Goal: Task Accomplishment & Management: Complete application form

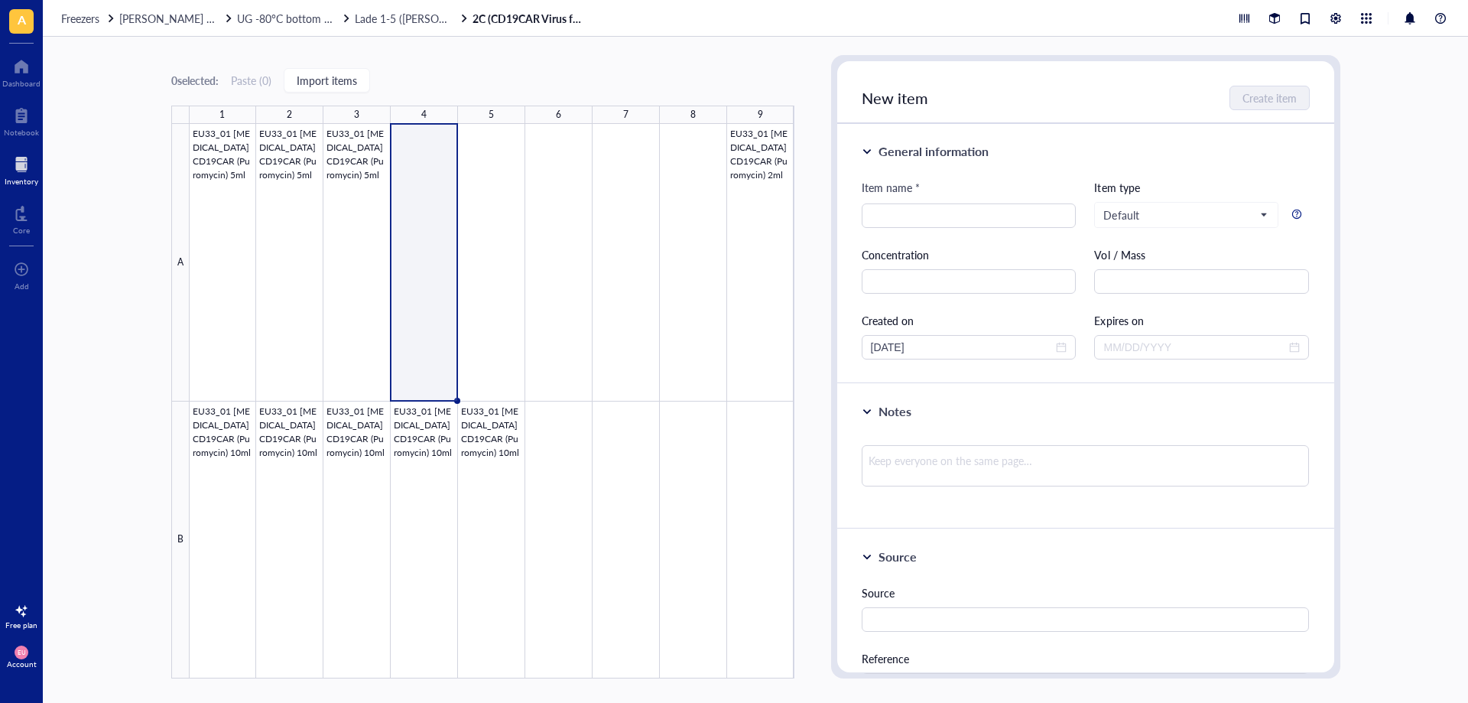
click at [191, 26] on div "Freezers [PERSON_NAME] freezer UG -80°C bottom half Lade 1-5 ([PERSON_NAME]/Tce…" at bounding box center [755, 18] width 1425 height 37
click at [187, 22] on span "[PERSON_NAME] freezer" at bounding box center [178, 18] width 119 height 15
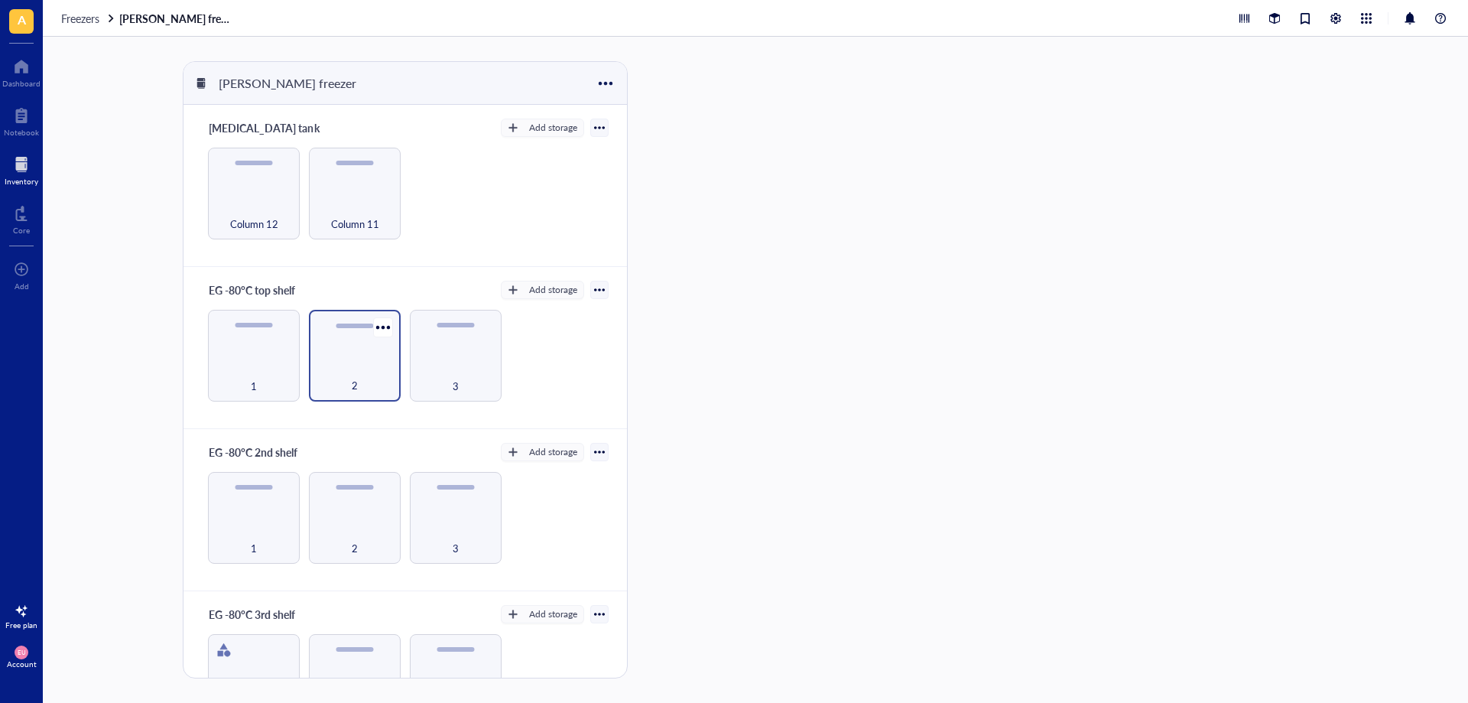
click at [355, 365] on div "2" at bounding box center [354, 377] width 76 height 34
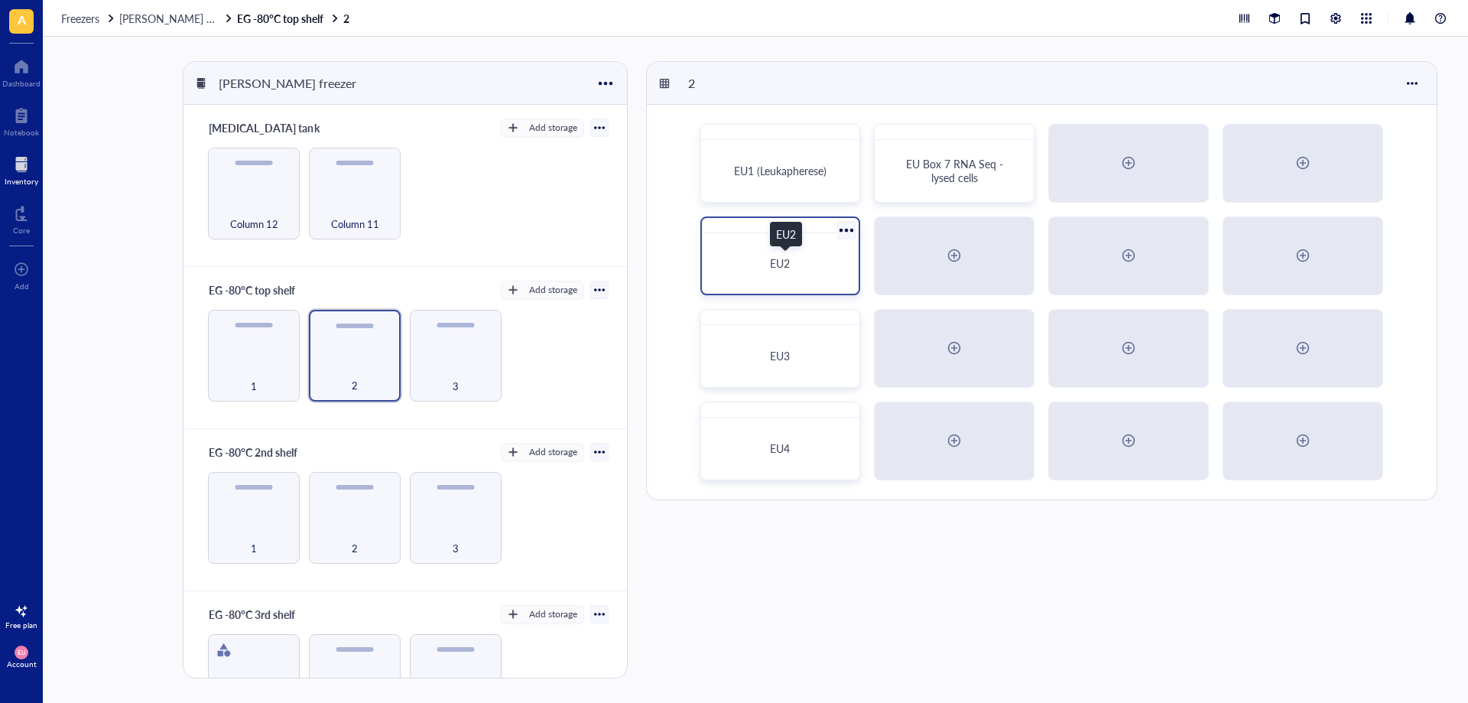
click at [823, 268] on div "EU2" at bounding box center [780, 263] width 121 height 14
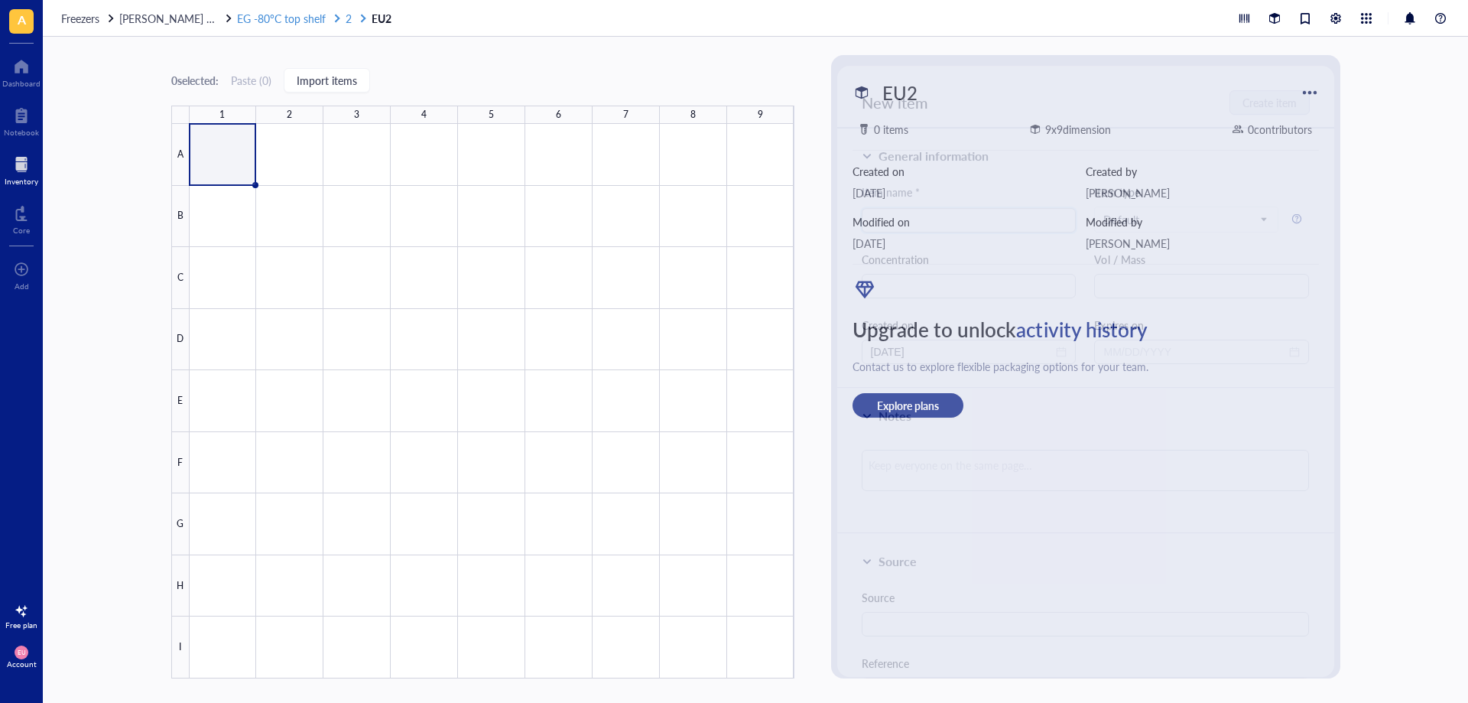
click at [346, 18] on span "2" at bounding box center [349, 18] width 6 height 15
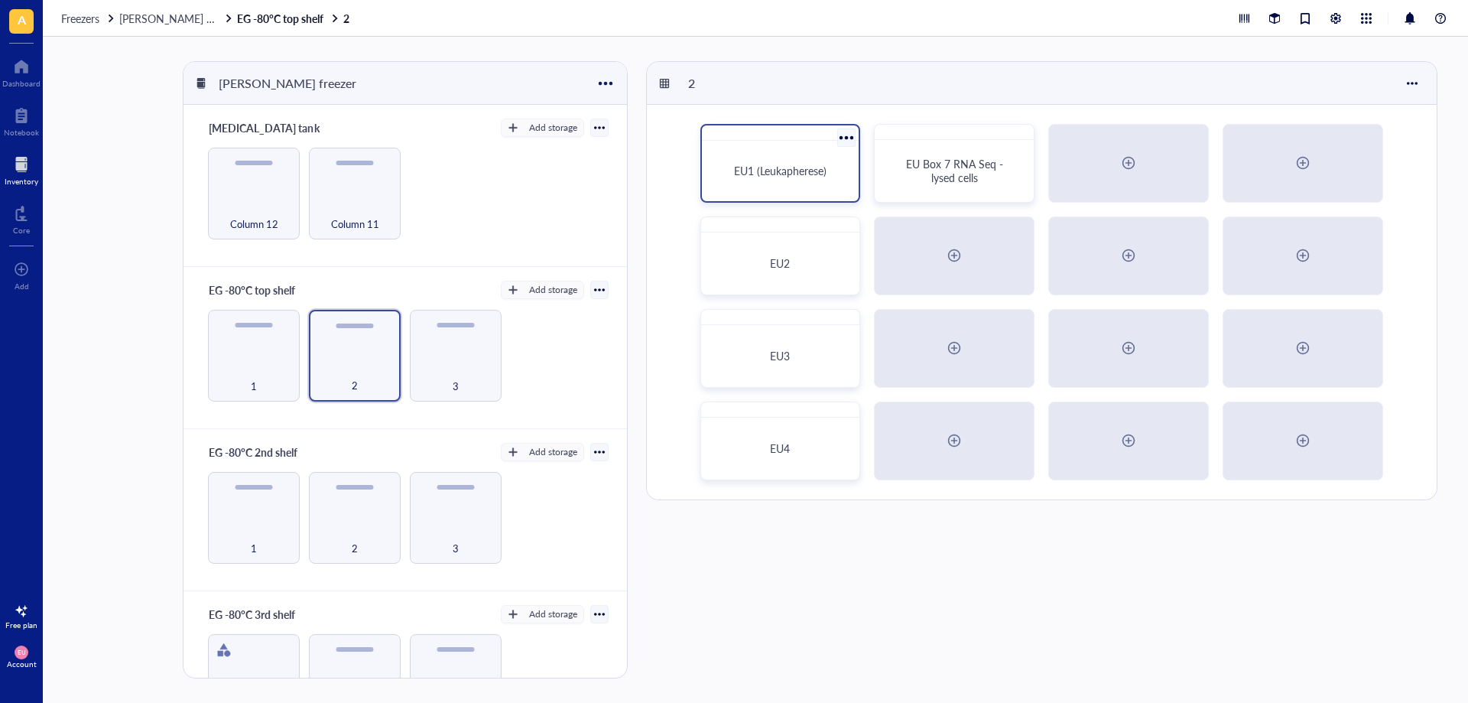
click at [776, 184] on div "EU1 (Leukapherese)" at bounding box center [780, 171] width 145 height 48
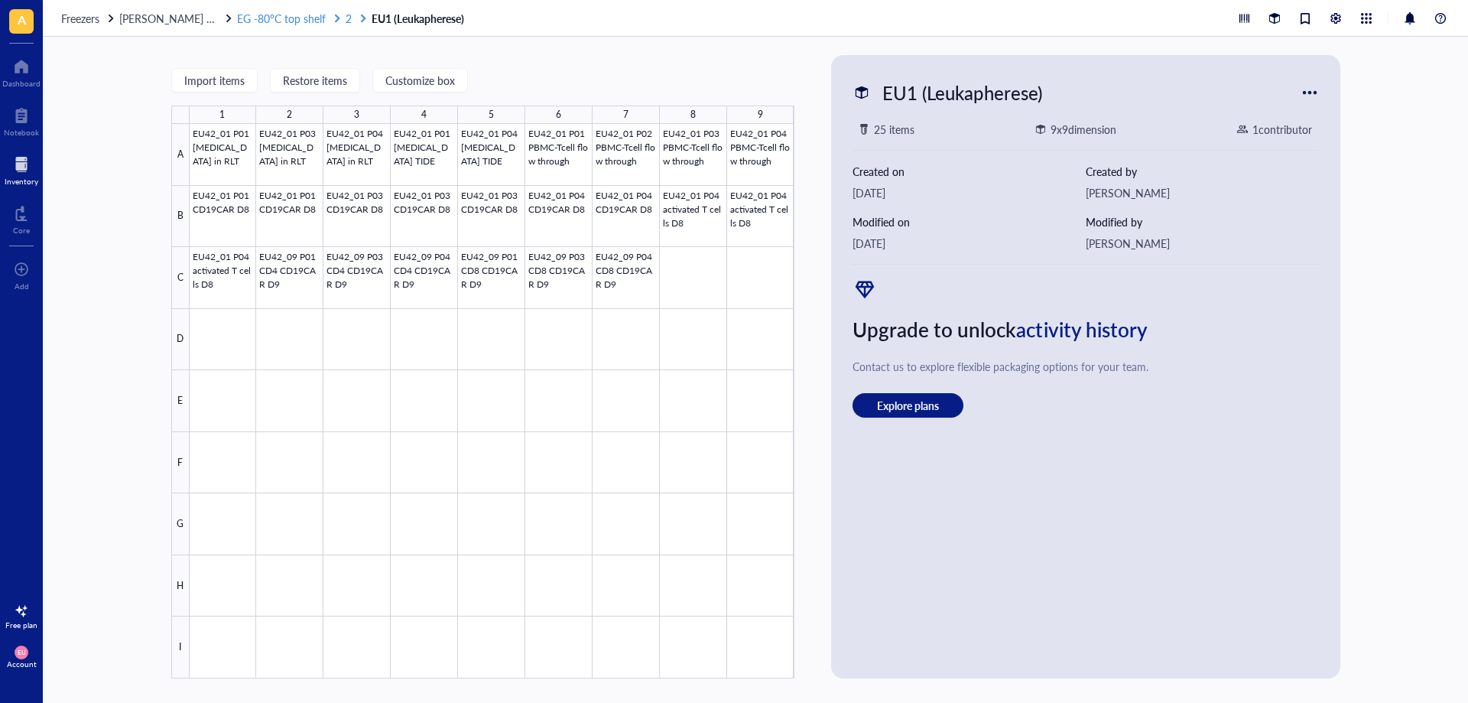
click at [346, 15] on span "2" at bounding box center [349, 18] width 6 height 15
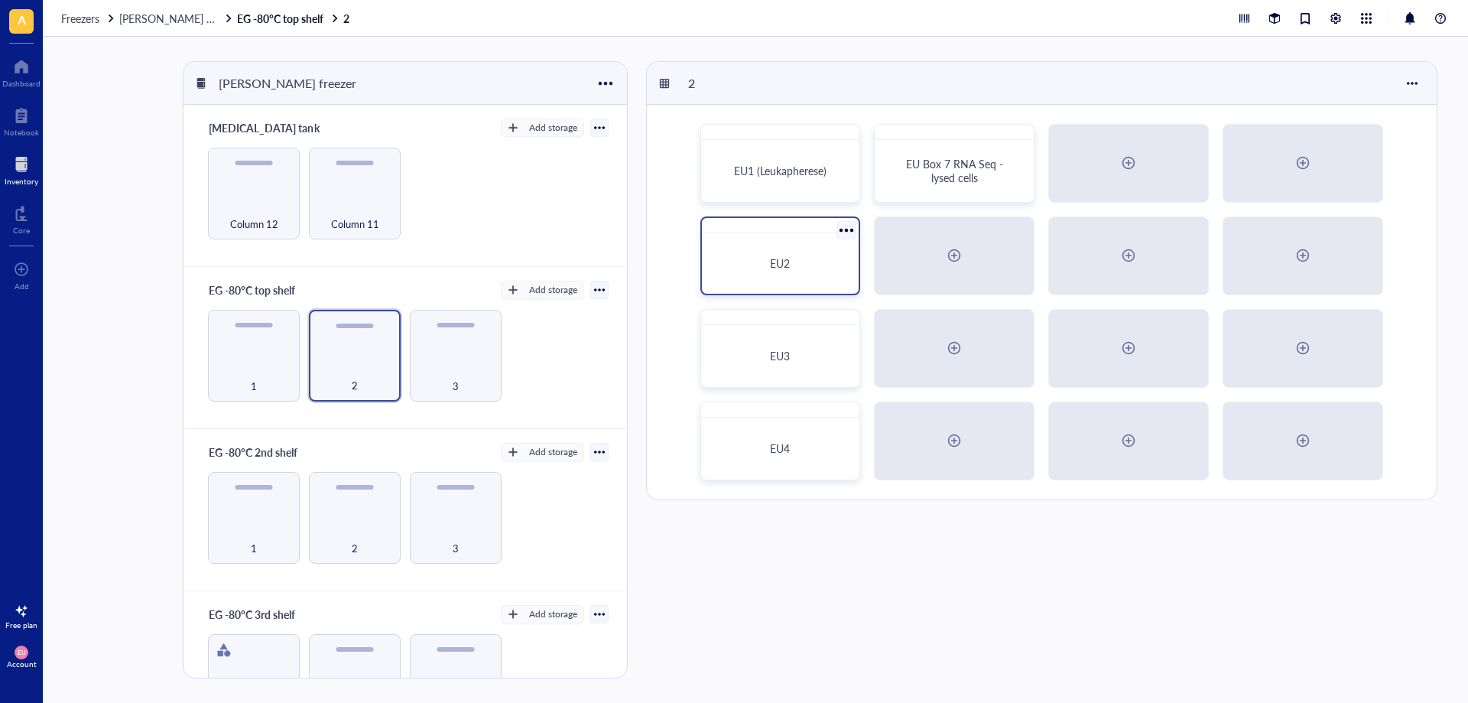
click at [746, 254] on div "EU2" at bounding box center [780, 263] width 145 height 48
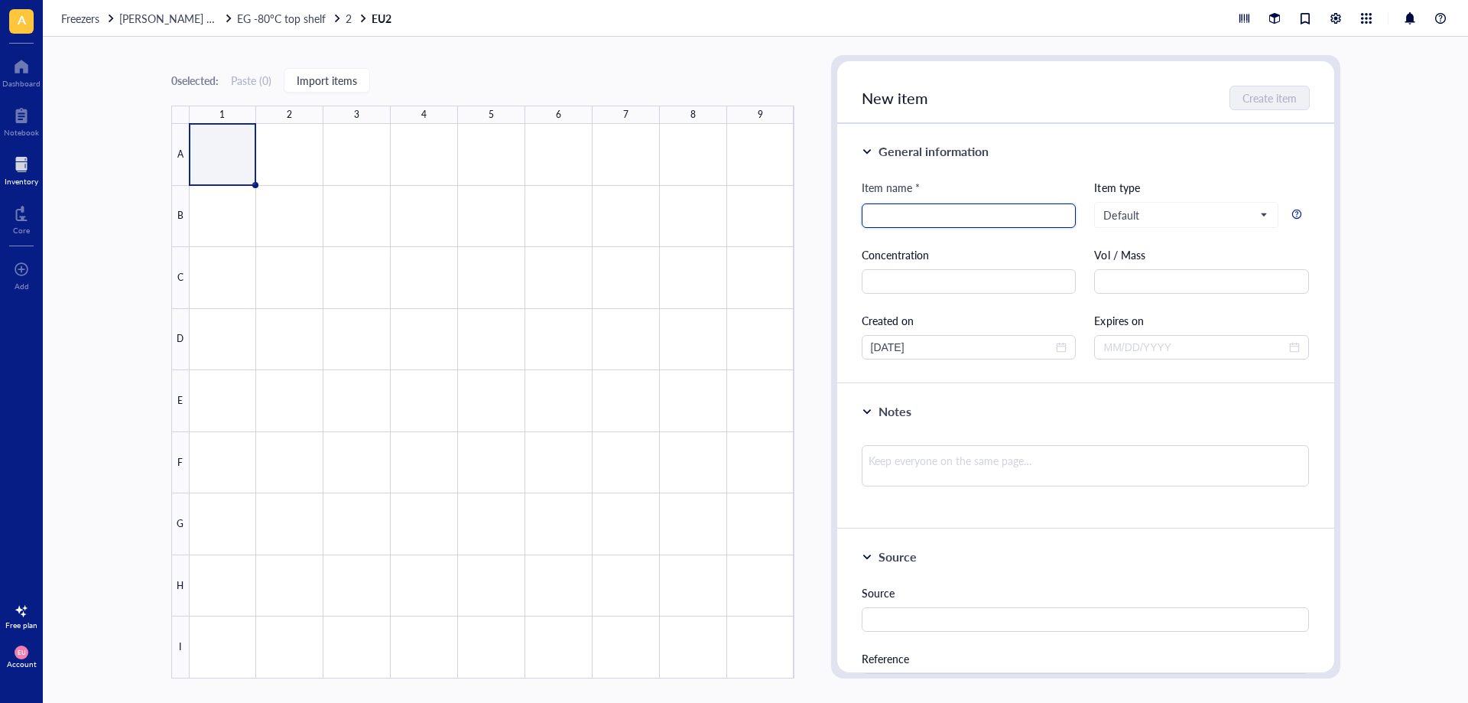
click at [879, 204] on input "search" at bounding box center [969, 215] width 196 height 23
type input "EU44_01 Nalm6 KO (CIITA, B2M 1x)"
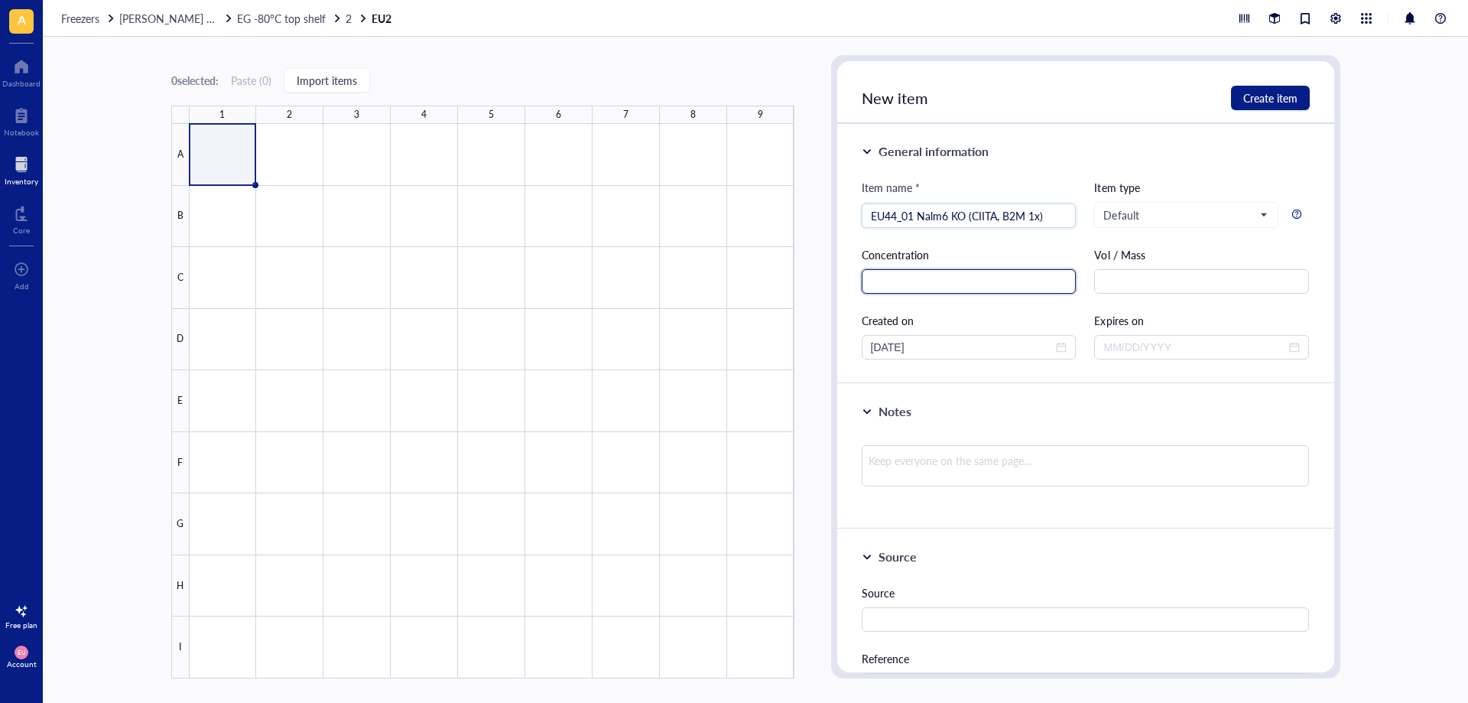
click at [896, 290] on input "text" at bounding box center [969, 281] width 215 height 24
type input "6"
type input "1"
type input "20x10^6"
click at [1207, 221] on span "Default" at bounding box center [1186, 214] width 166 height 23
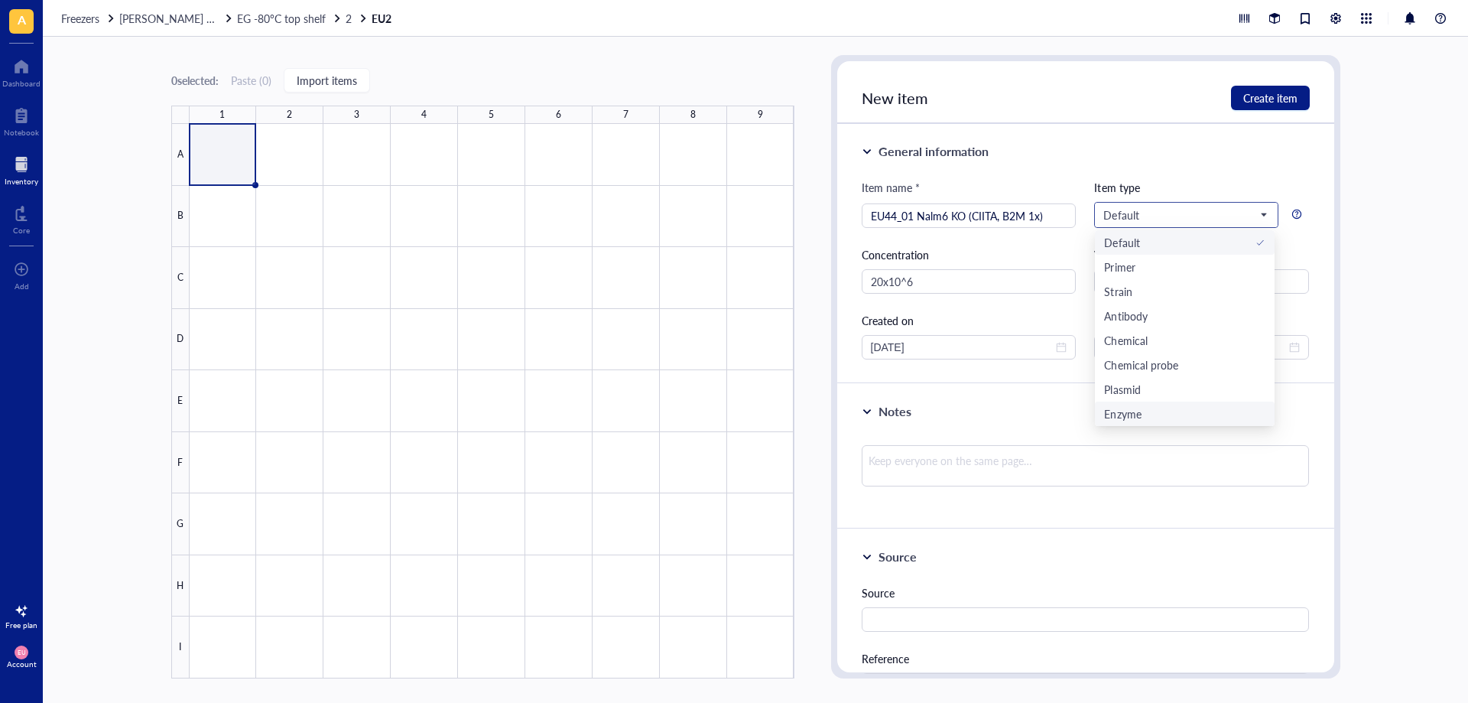
scroll to position [49, 0]
click at [1144, 385] on div "Cell line" at bounding box center [1184, 389] width 161 height 17
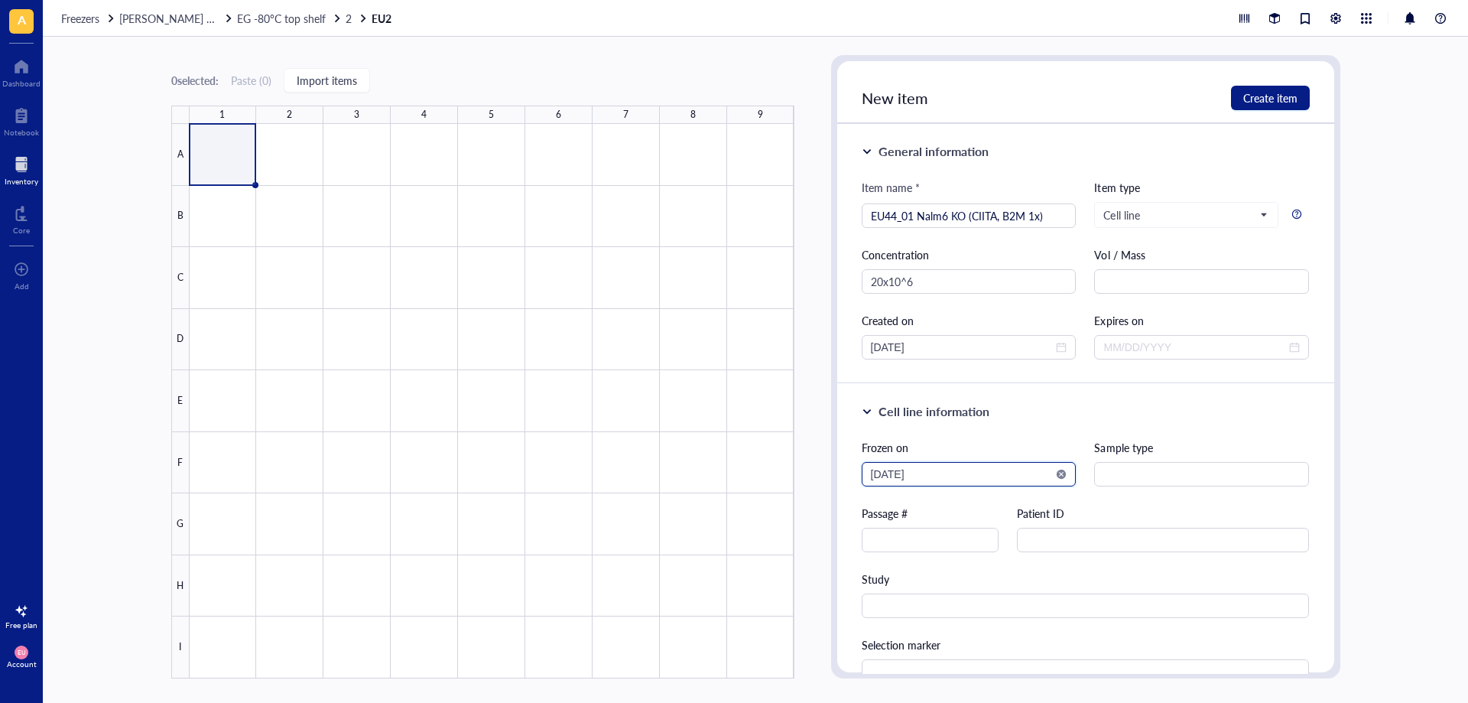
click at [1007, 474] on input "[DATE]" at bounding box center [962, 474] width 183 height 17
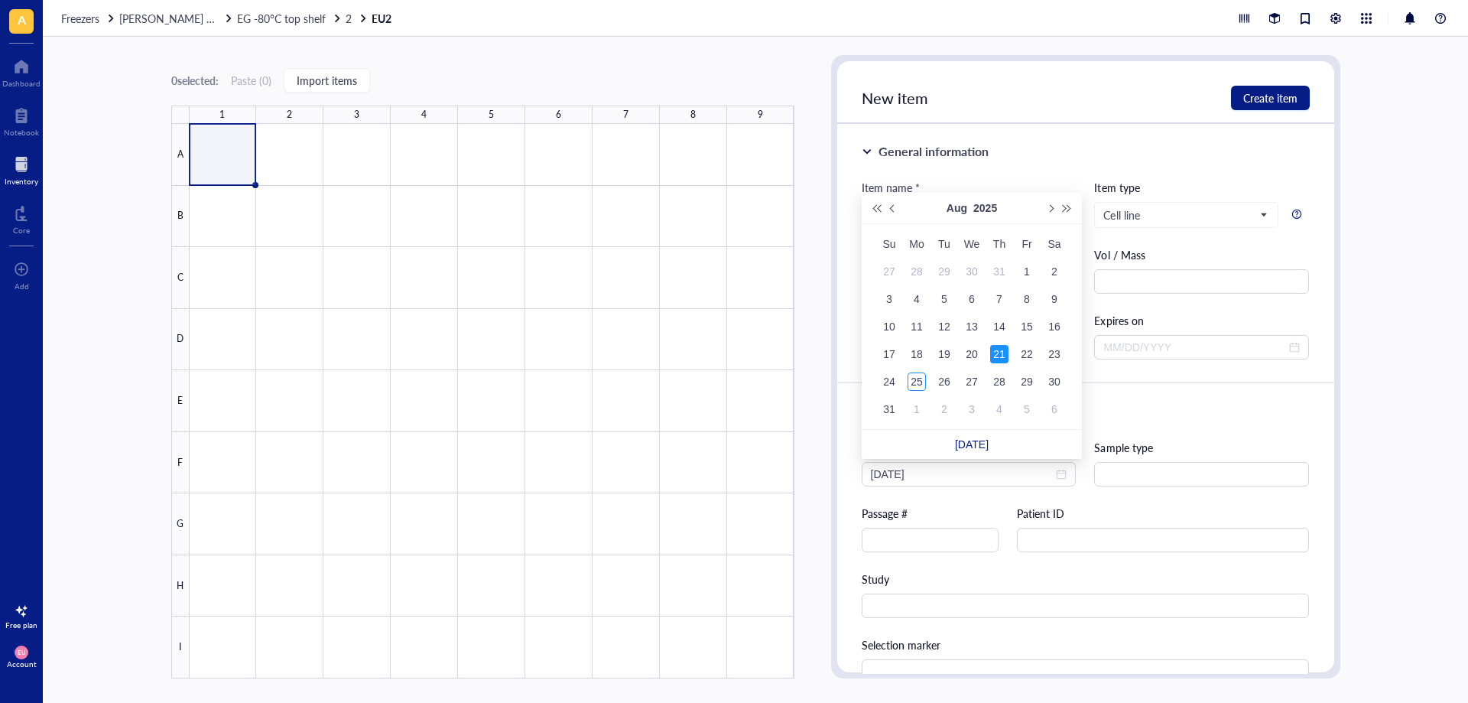
type input "[DATE]"
click at [1222, 416] on div "Cell line information" at bounding box center [1086, 411] width 448 height 18
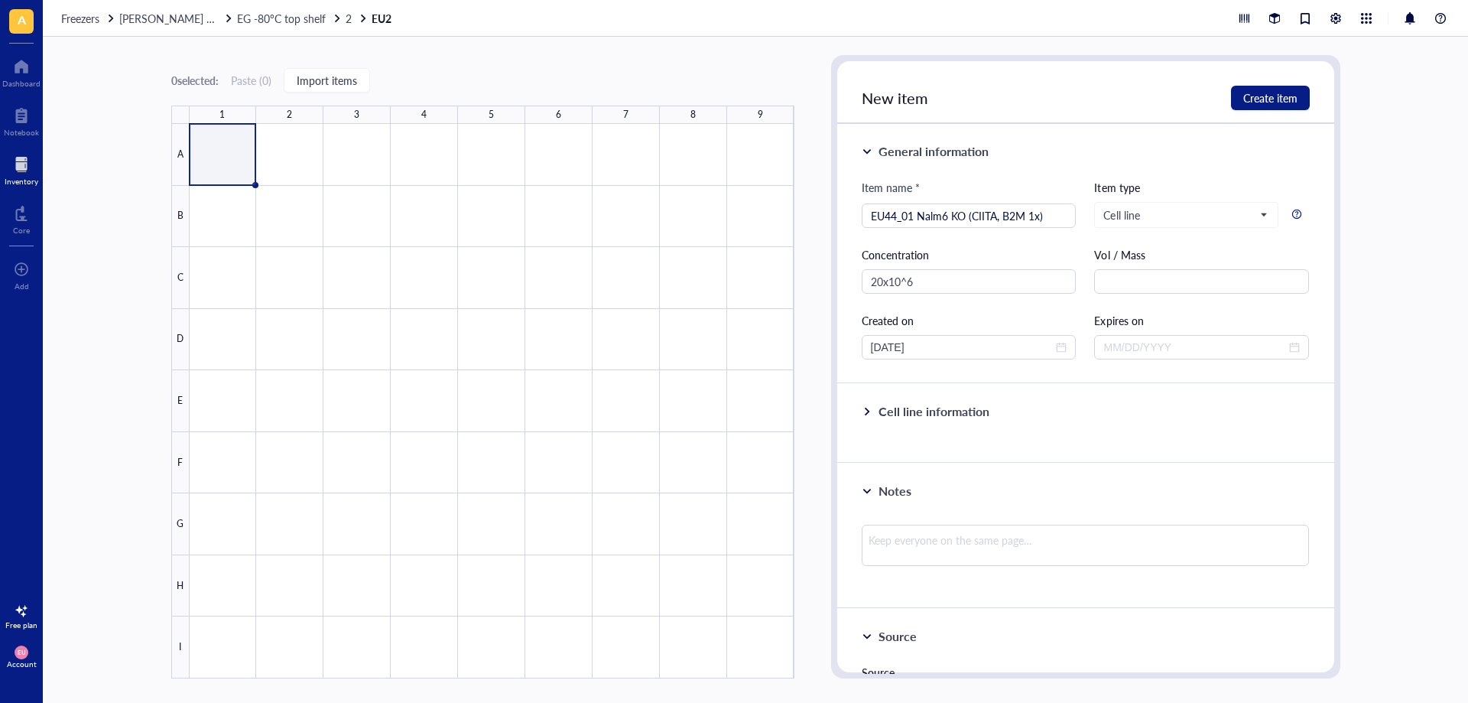
click at [943, 420] on div "Cell line information" at bounding box center [933, 411] width 111 height 18
click at [1292, 89] on button "Create item" at bounding box center [1270, 98] width 79 height 24
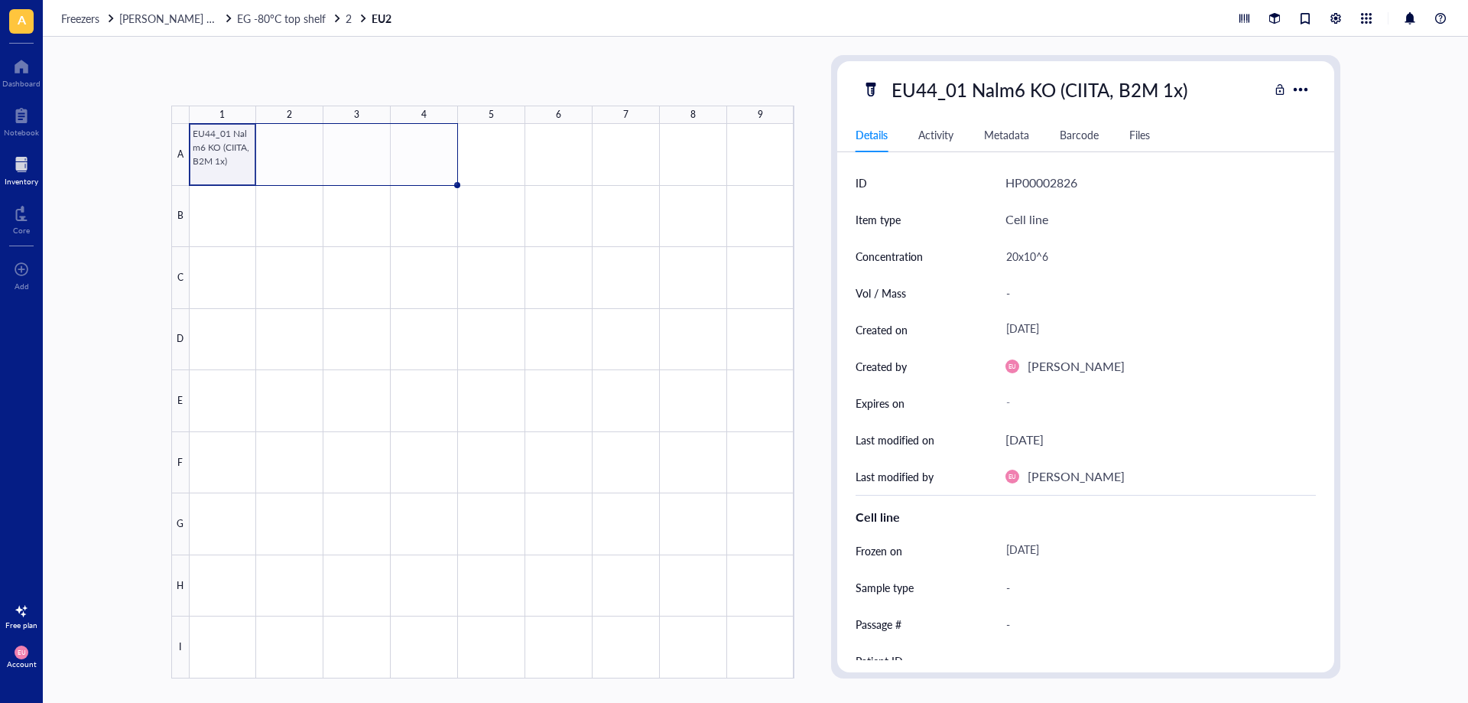
drag, startPoint x: 253, startPoint y: 185, endPoint x: 413, endPoint y: 177, distance: 160.0
click at [0, 0] on div "EU44_01 Nalm6 KO (CIITA, B2M 1x)" at bounding box center [0, 0] width 0 height 0
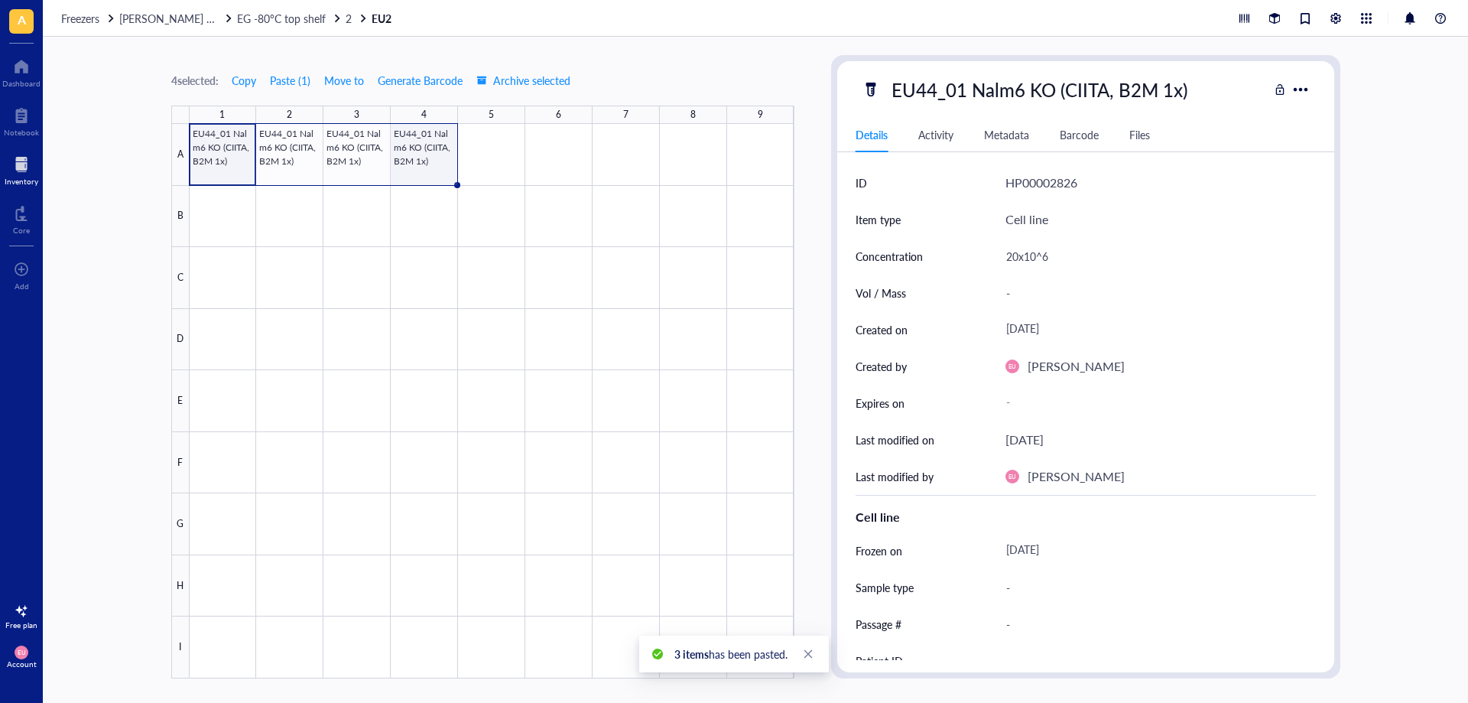
click at [431, 155] on div at bounding box center [492, 401] width 605 height 554
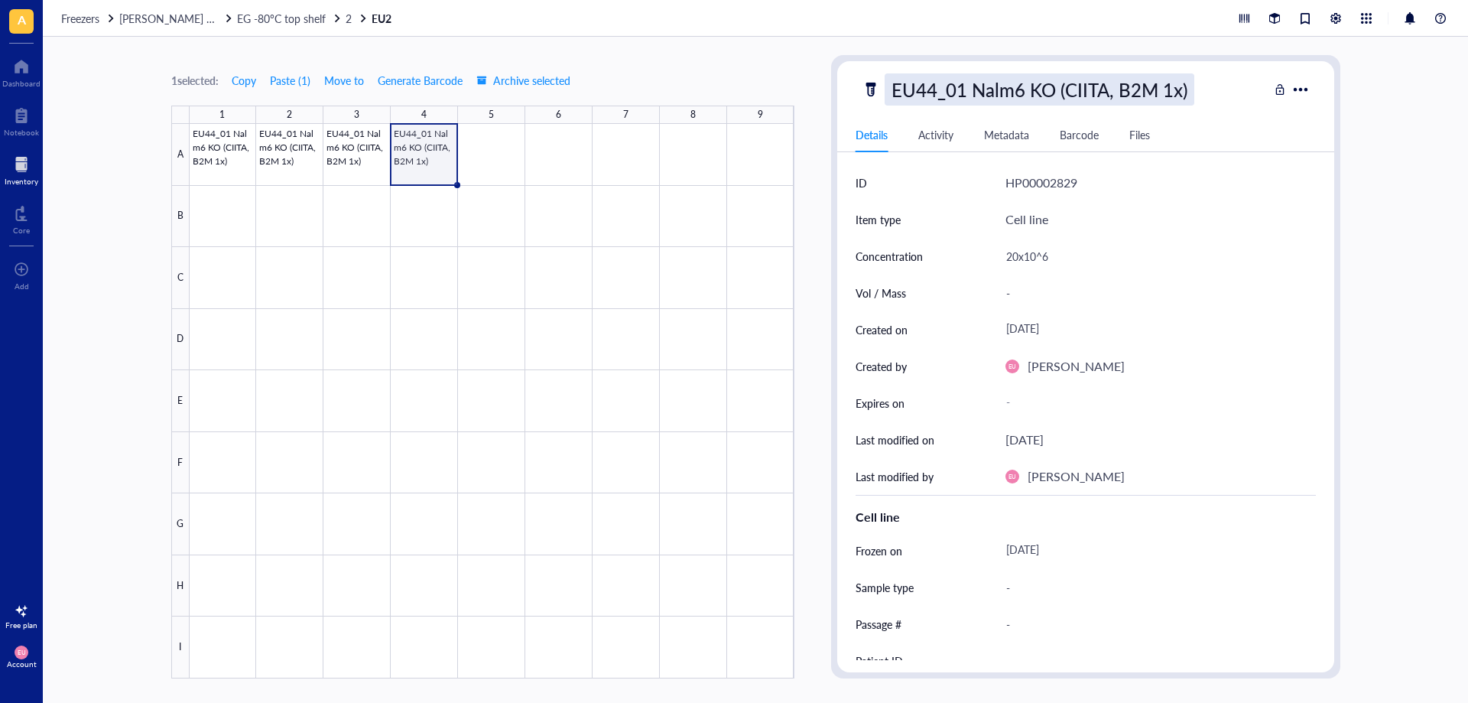
click at [965, 92] on div "EU44_01 Nalm6 KO (CIITA, B2M 1x)" at bounding box center [1039, 89] width 310 height 32
click at [963, 92] on input "EU44_01 Nalm6 KO (CIITA, B2M 1x)" at bounding box center [1067, 89] width 364 height 31
click at [1174, 89] on input "EU44_06 Nalm6 KO (CIITA, B2M 1x)" at bounding box center [1067, 89] width 364 height 31
type input "EU44_06 Nalm6 KO (CIITA, B2M 2x)"
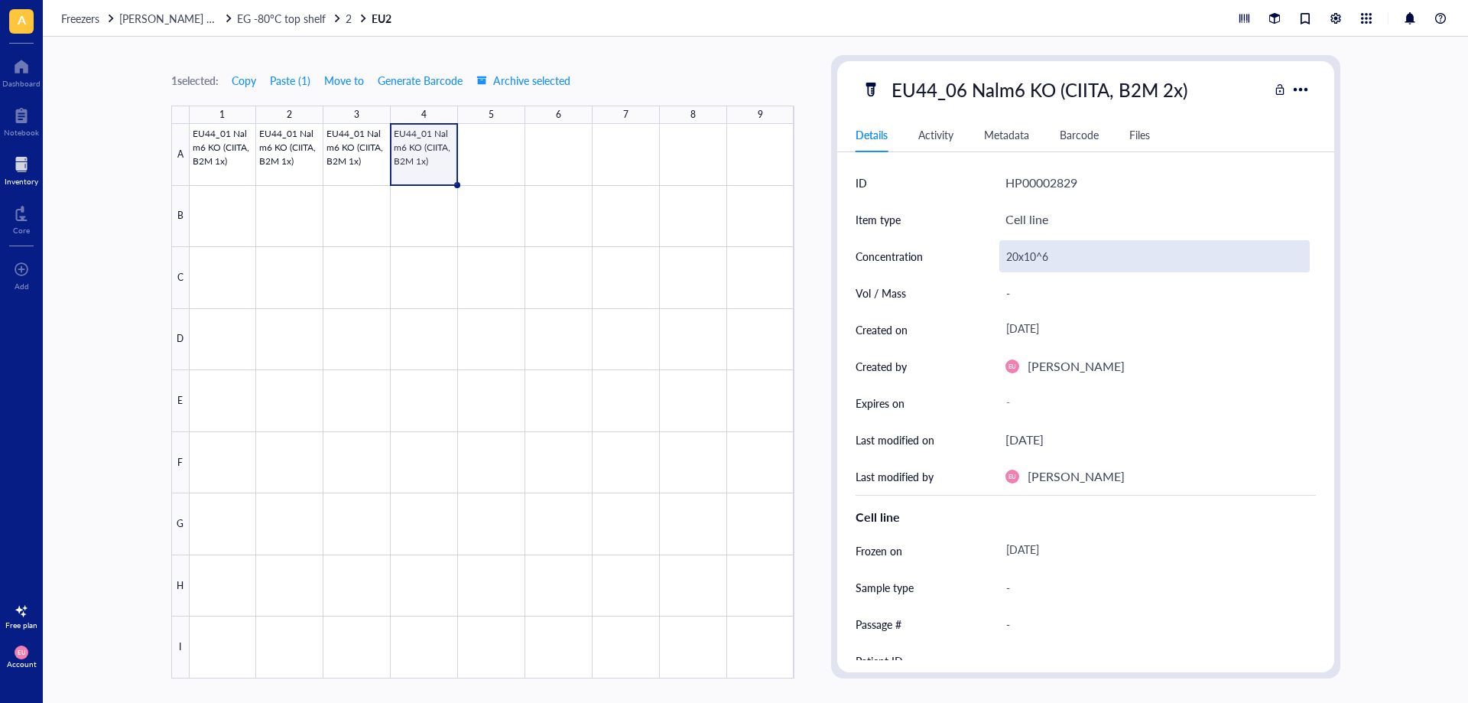
click at [1033, 248] on div "20x10^6" at bounding box center [1154, 256] width 310 height 32
click at [1013, 252] on div "20x10^6" at bounding box center [1154, 256] width 310 height 32
click at [1017, 254] on input "20x10^6" at bounding box center [1154, 256] width 309 height 31
type input "6x10^6"
click at [1060, 552] on div "[DATE]" at bounding box center [1154, 551] width 310 height 28
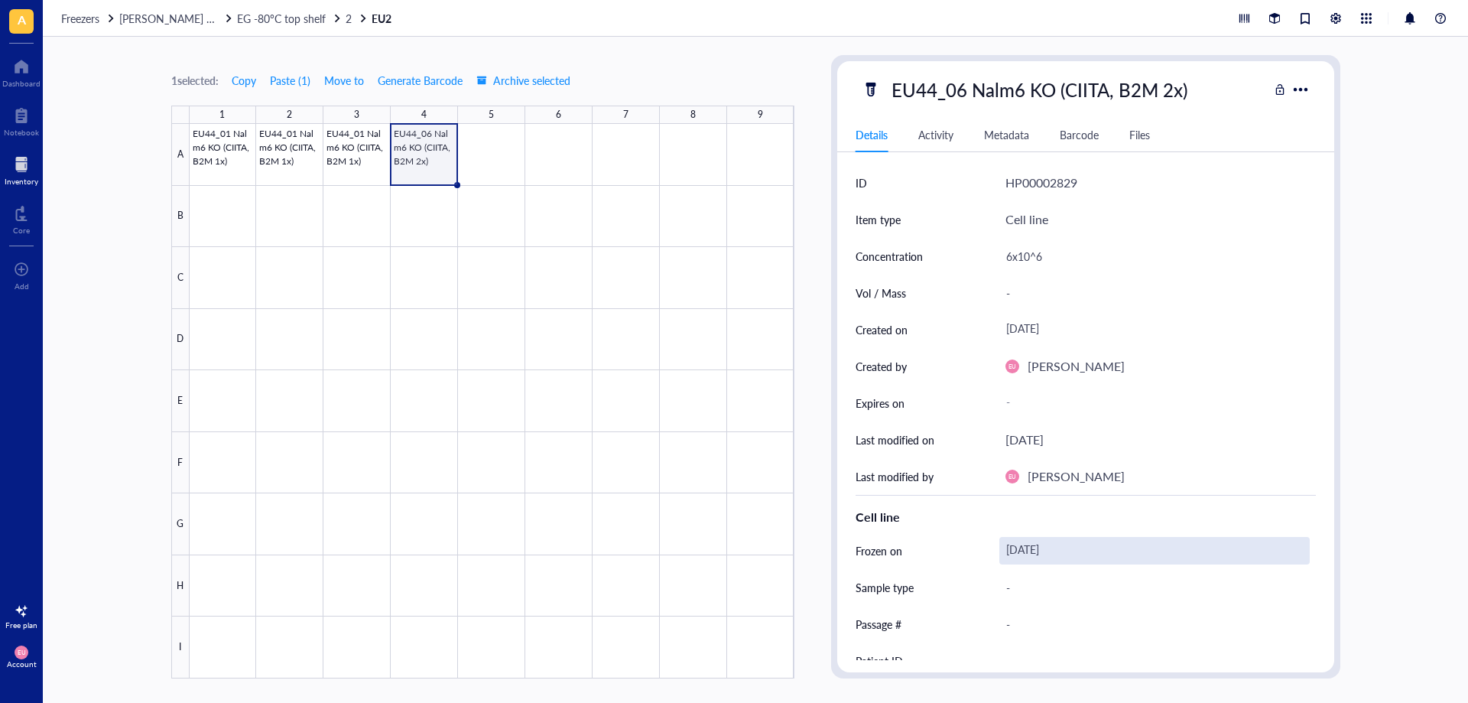
click at [1041, 557] on div "[DATE]" at bounding box center [1154, 551] width 310 height 28
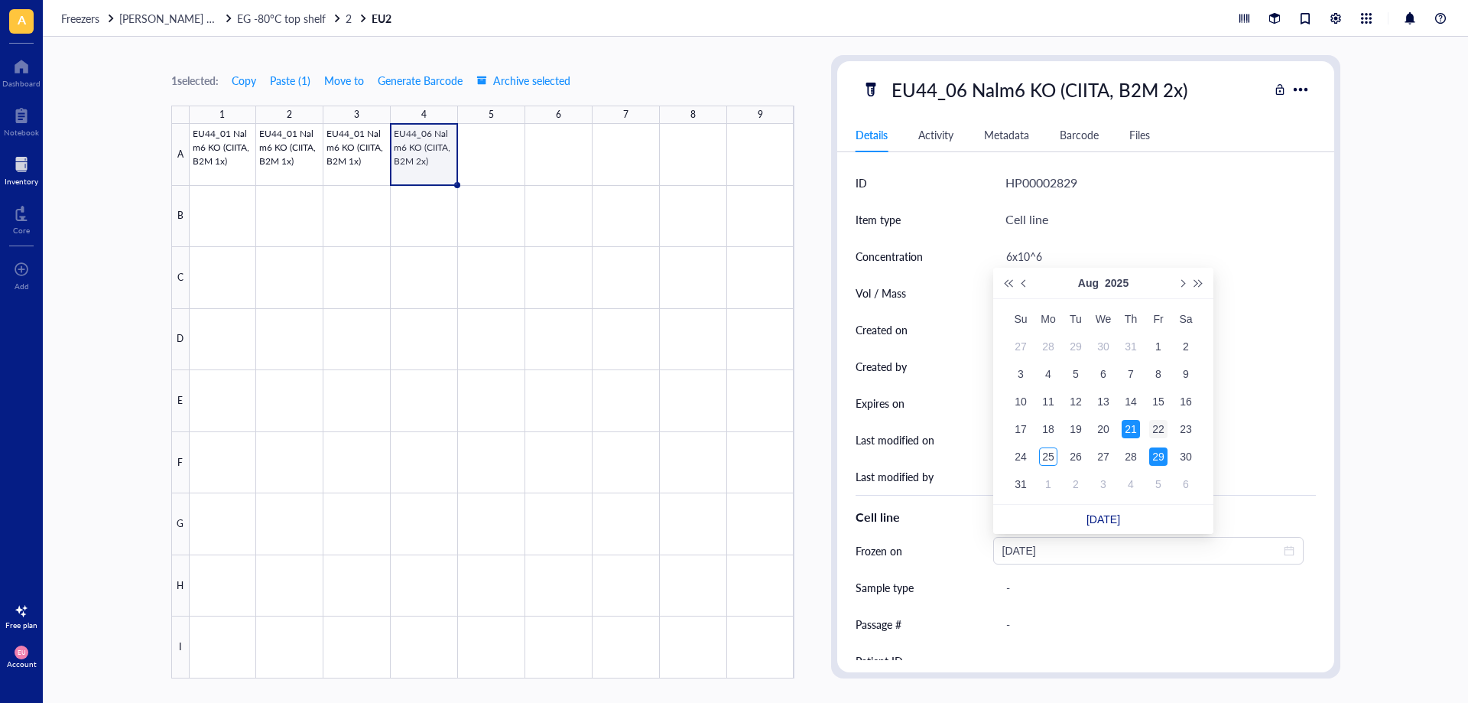
type input "[DATE]"
click at [1156, 434] on div "22" at bounding box center [1158, 429] width 18 height 18
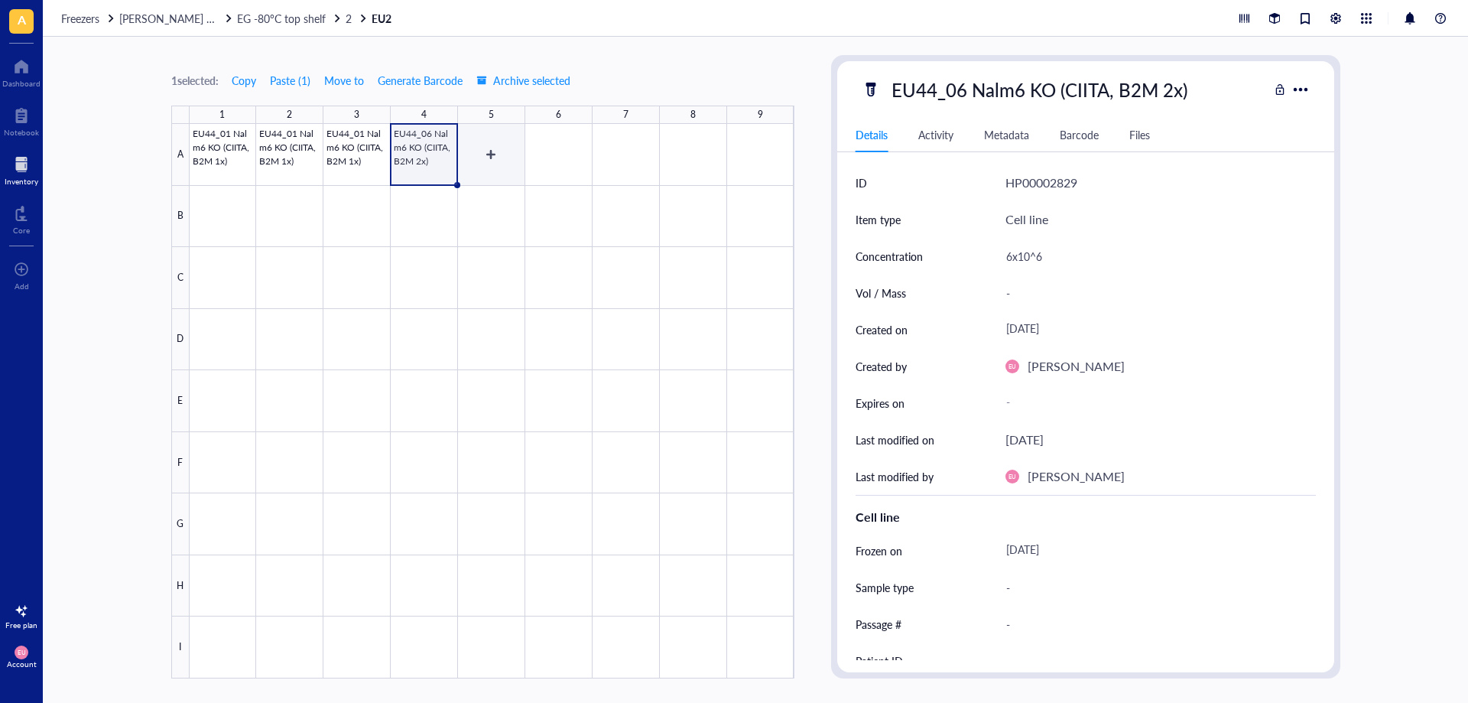
click at [514, 156] on div at bounding box center [492, 401] width 605 height 554
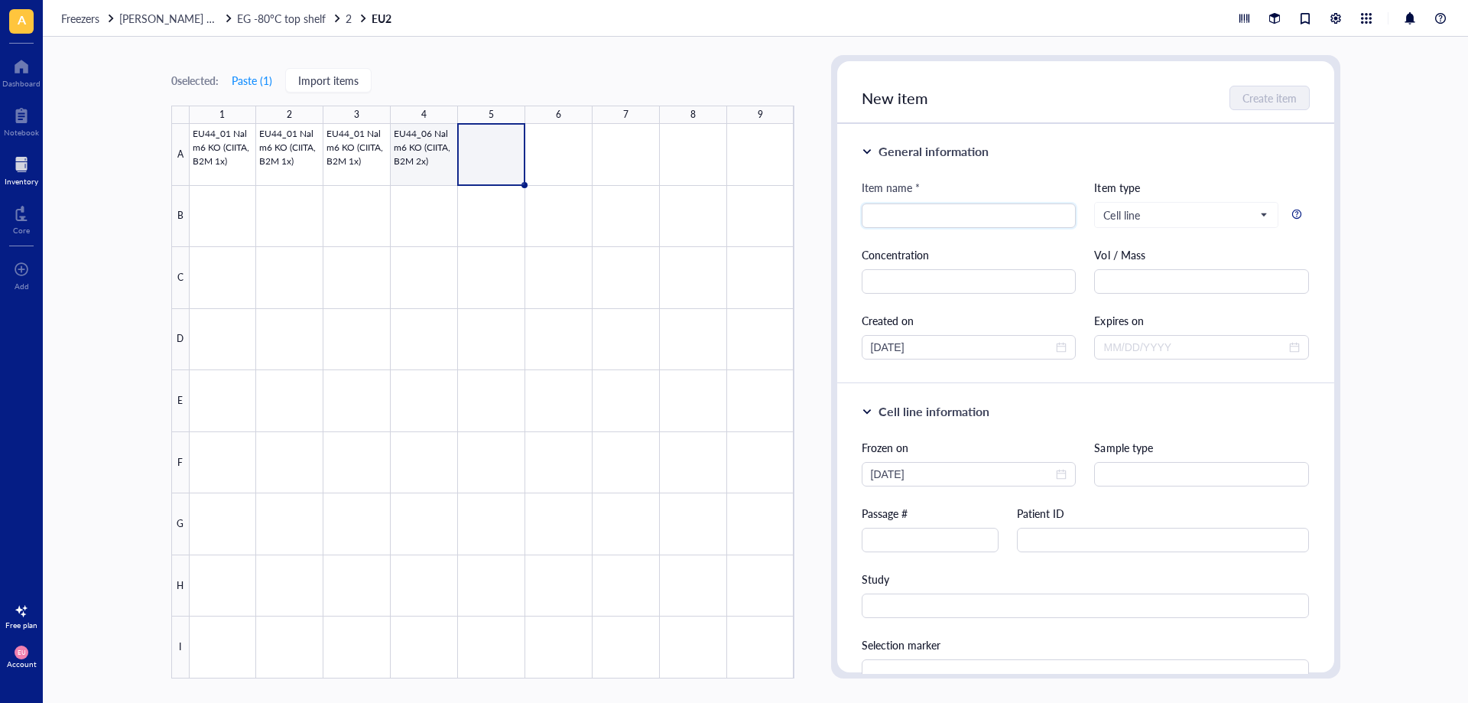
click at [437, 173] on div at bounding box center [492, 401] width 605 height 554
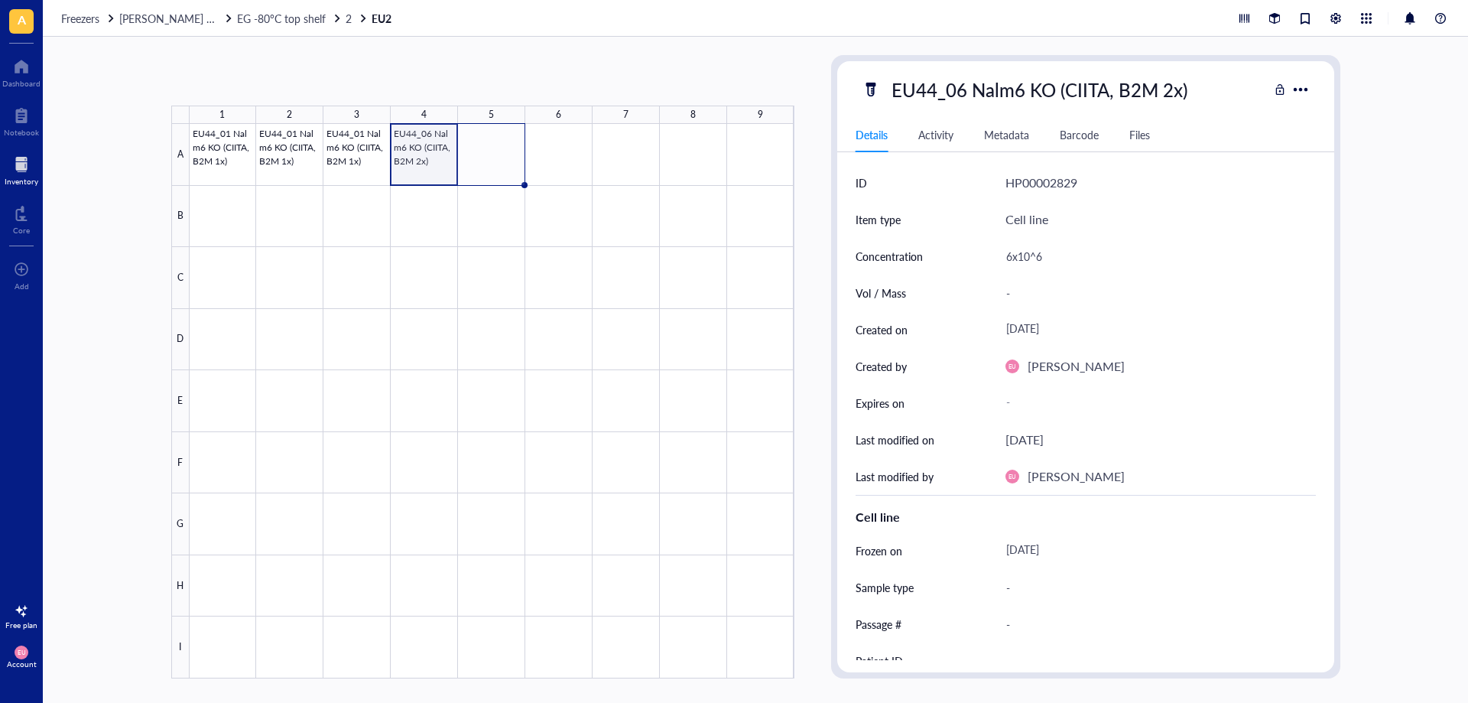
drag, startPoint x: 475, startPoint y: 182, endPoint x: 501, endPoint y: 179, distance: 25.4
click at [0, 0] on div "EU44_01 Nalm6 KO (CIITA, B2M 1x) EU44_01 Nalm6 KO (CIITA, B2M 1x) EU44_01 Nalm6…" at bounding box center [0, 0] width 0 height 0
